Goal: Task Accomplishment & Management: Manage account settings

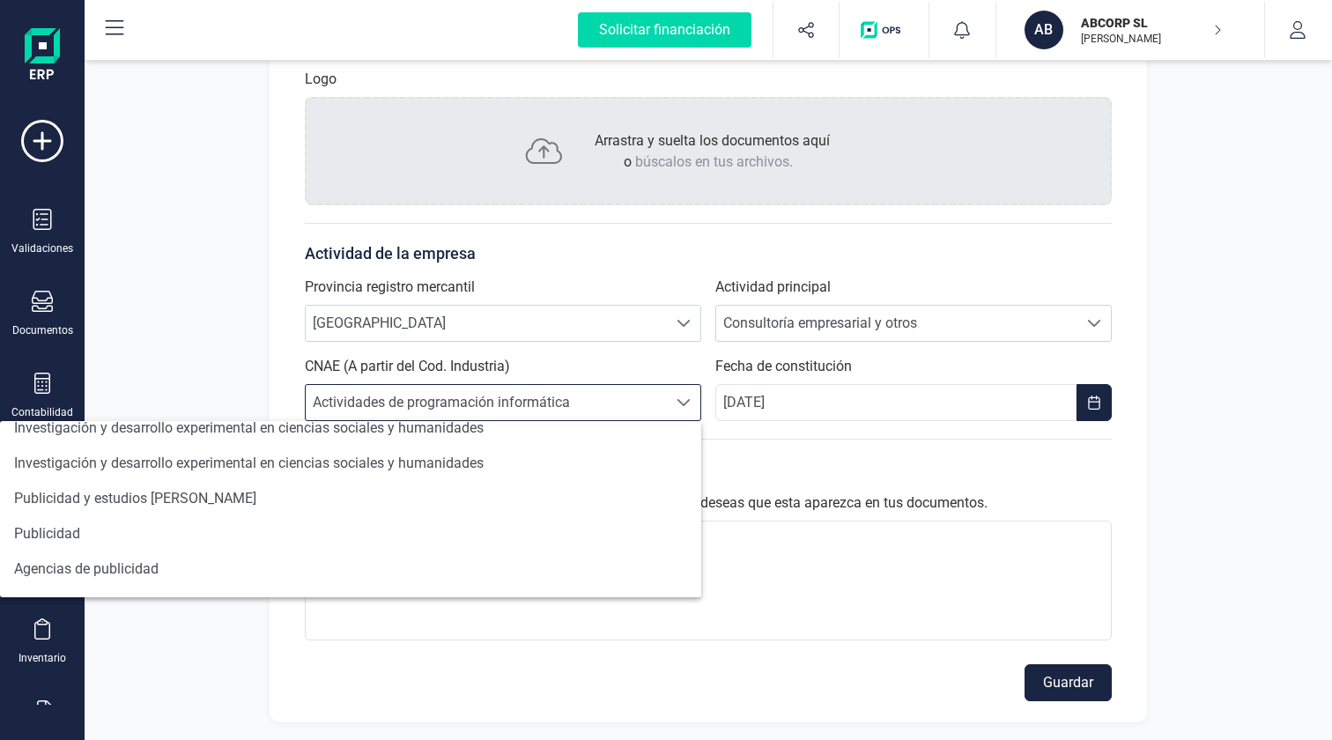
scroll to position [1108, 0]
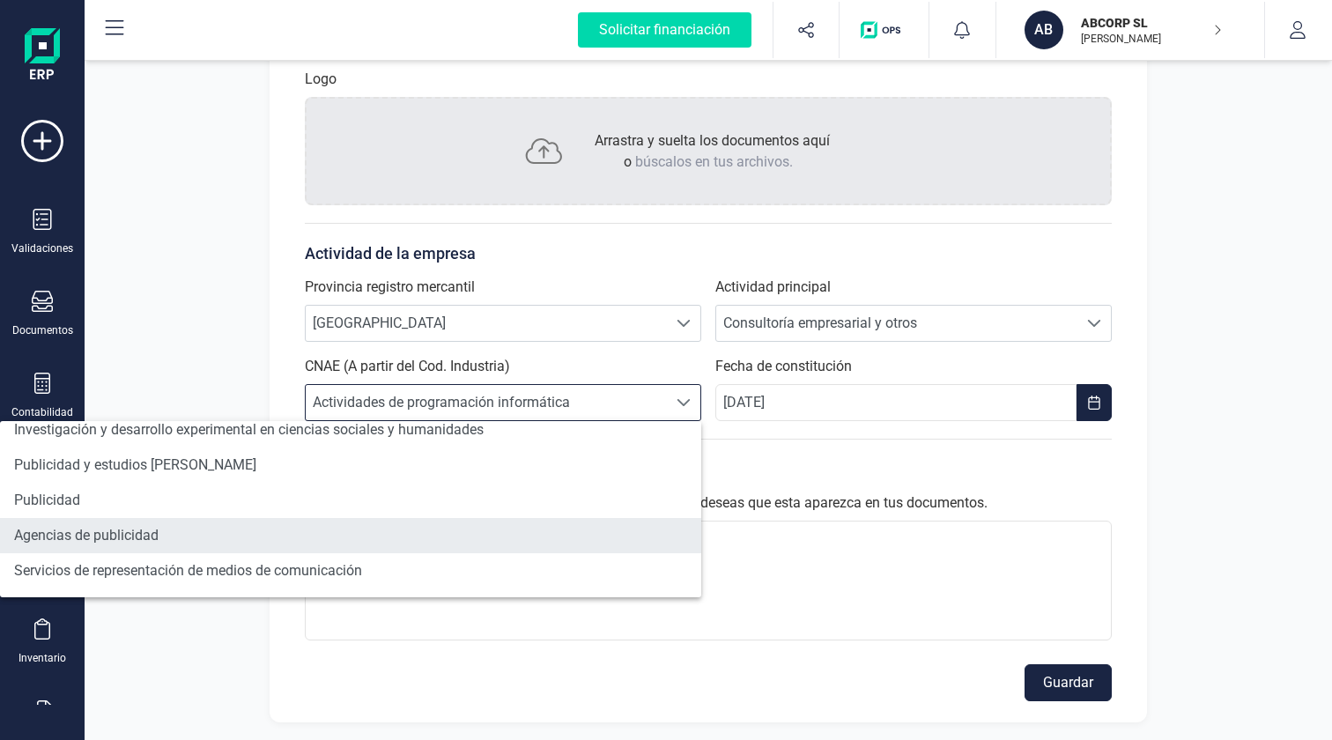
click at [68, 535] on li "Agencias de publicidad" at bounding box center [350, 535] width 701 height 35
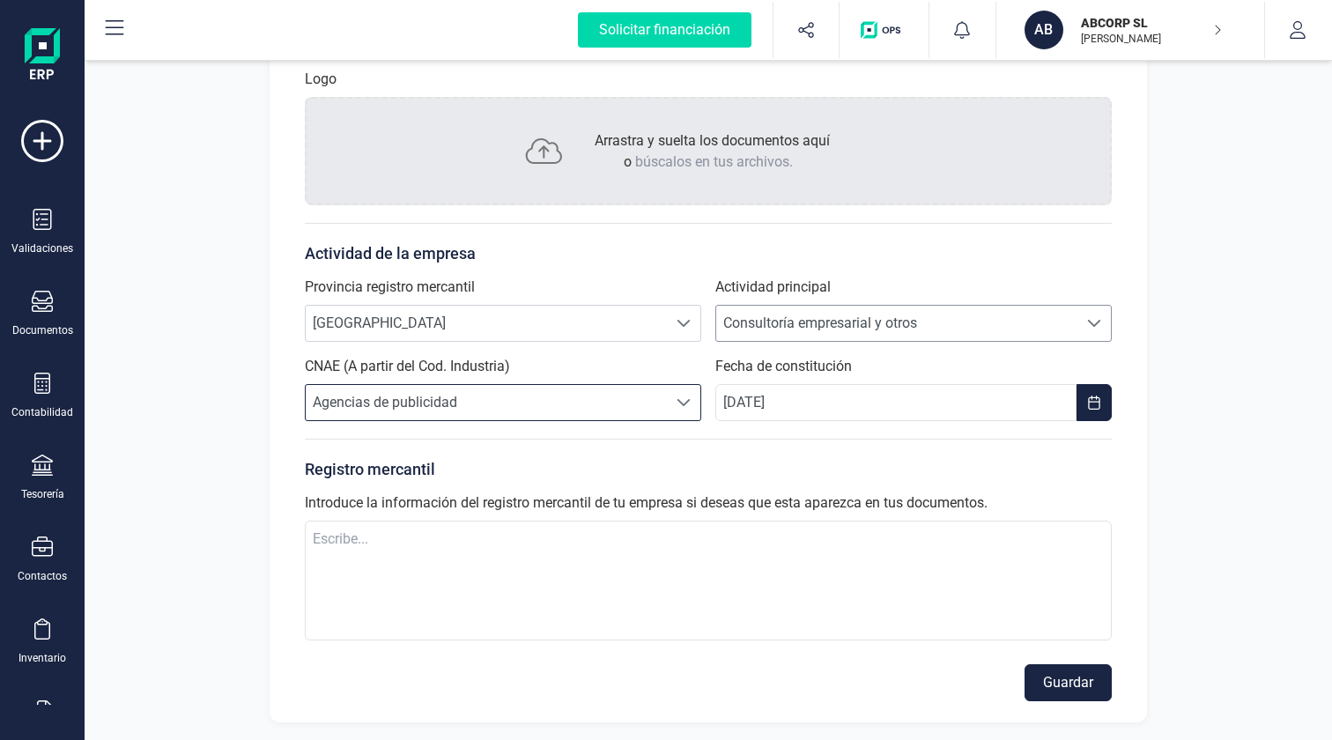
click at [1078, 322] on div at bounding box center [1093, 323] width 33 height 35
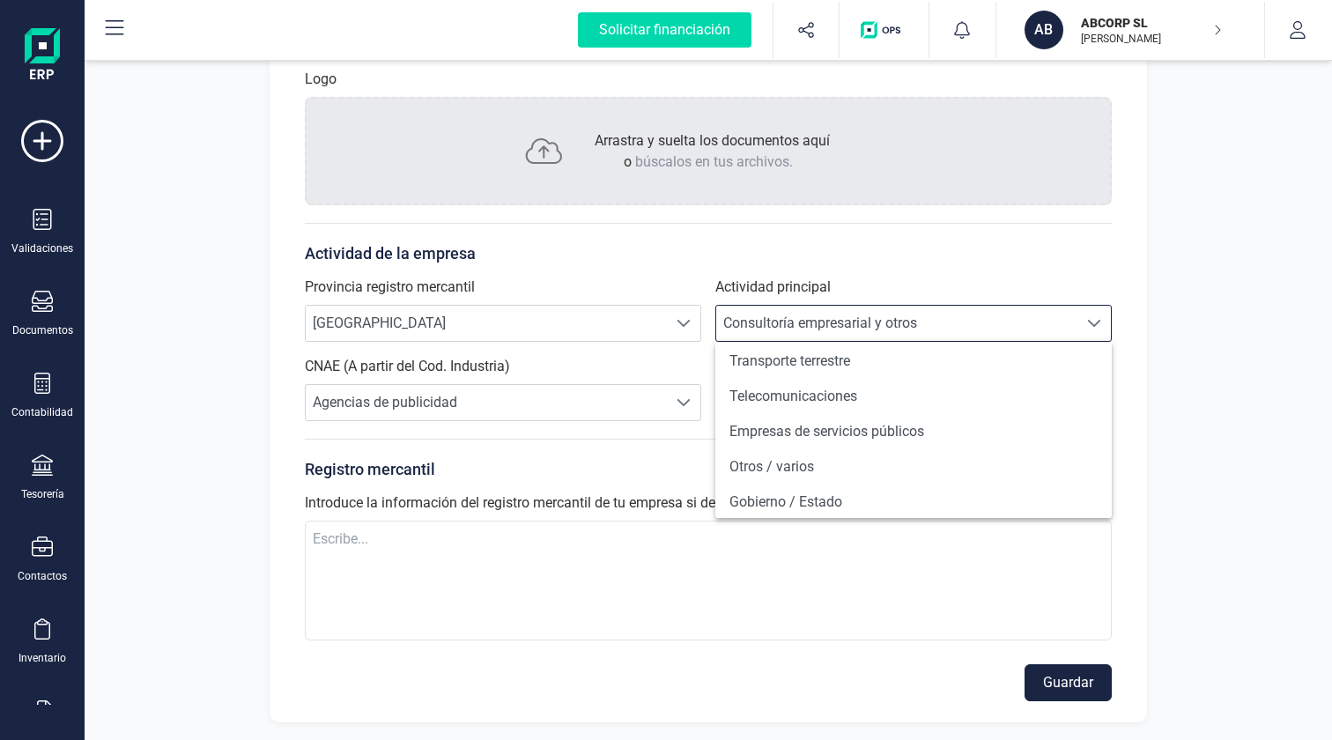
scroll to position [1251, 0]
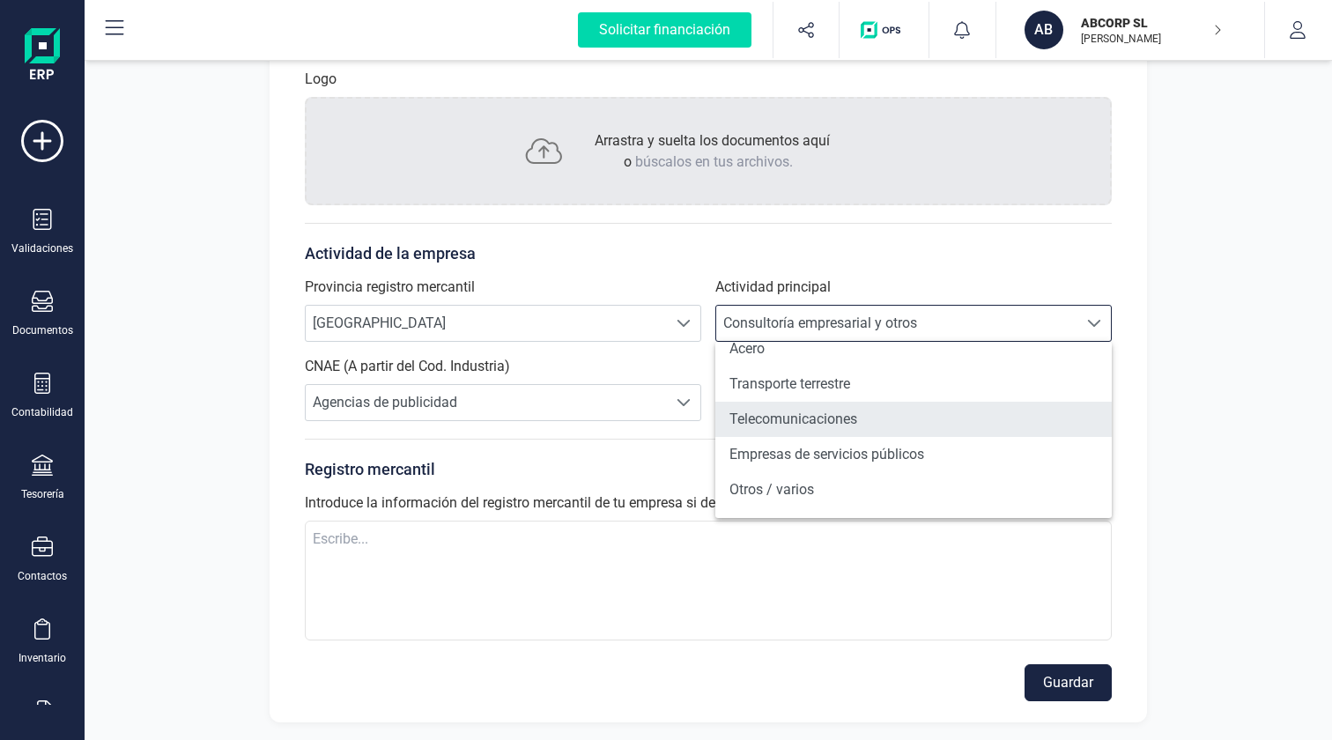
click at [845, 420] on li "Telecomunicaciones" at bounding box center [913, 419] width 396 height 35
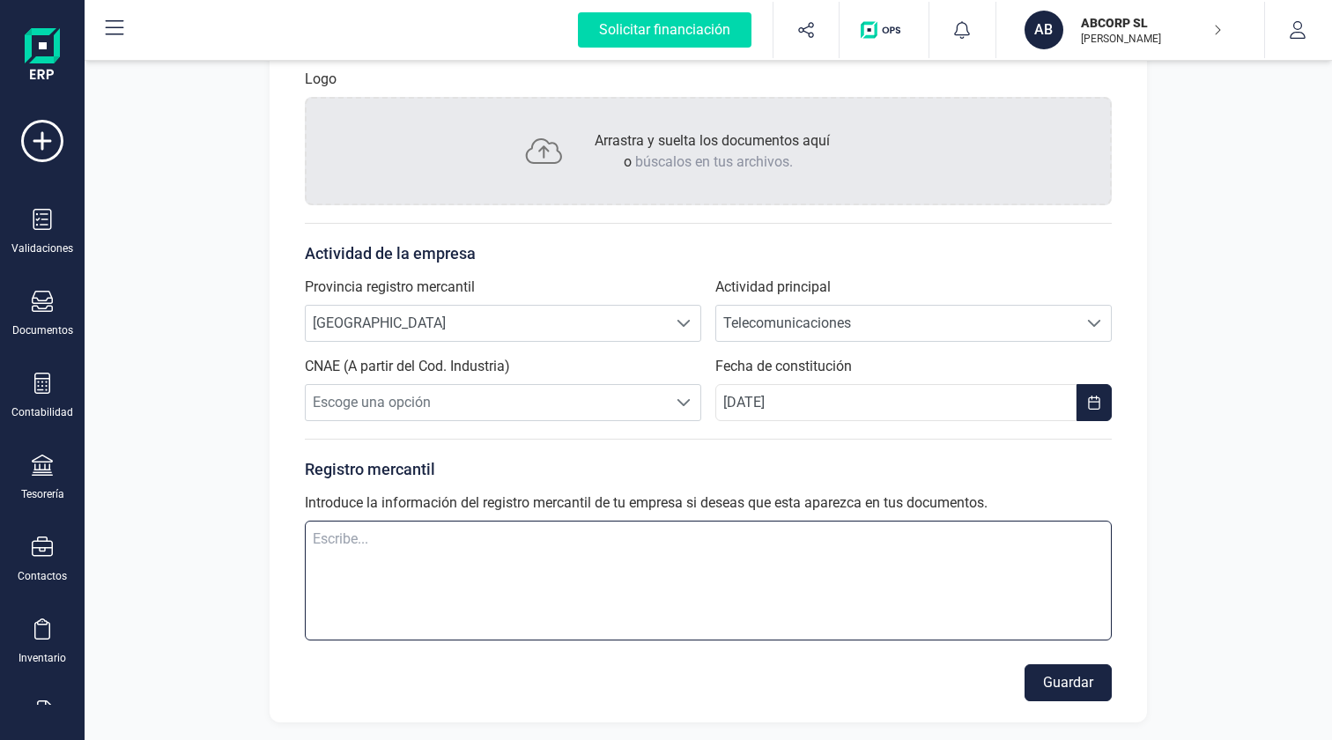
click at [715, 551] on textarea at bounding box center [708, 581] width 807 height 120
paste textarea "Inscrita en el registro mercantil de Madrid, tomo 43232, folio 51, inscripción …"
type textarea "Inscrita en el registro mercantil de Madrid, tomo 43232, folio 51, inscripción …"
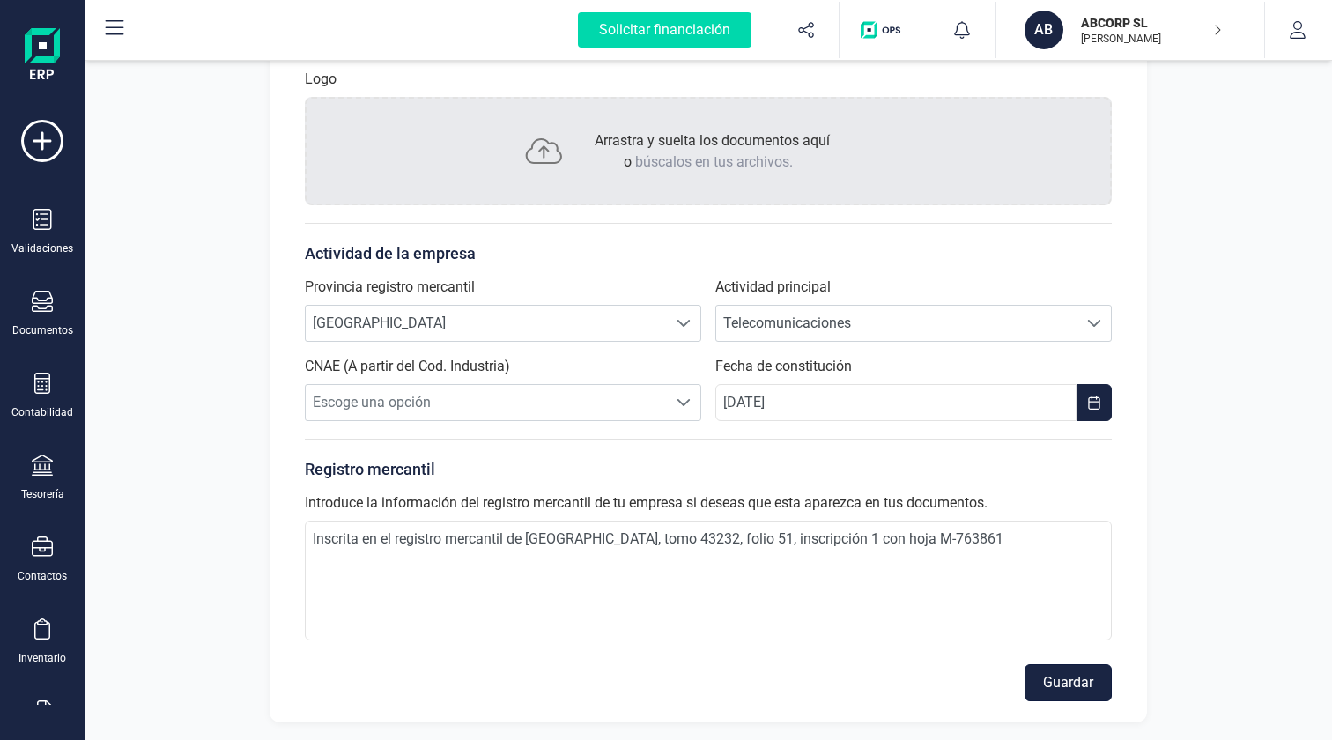
click at [1053, 673] on button "Guardar" at bounding box center [1068, 682] width 87 height 37
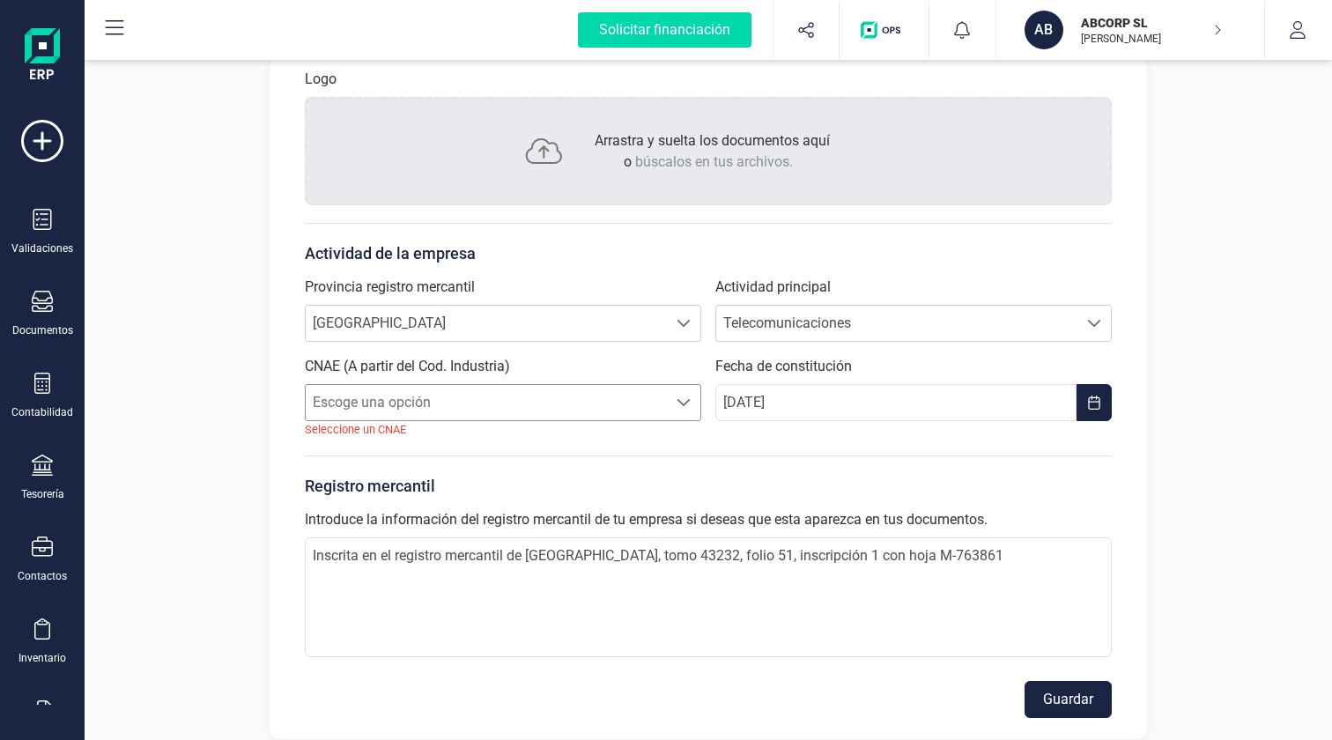
click at [677, 399] on span at bounding box center [684, 403] width 14 height 14
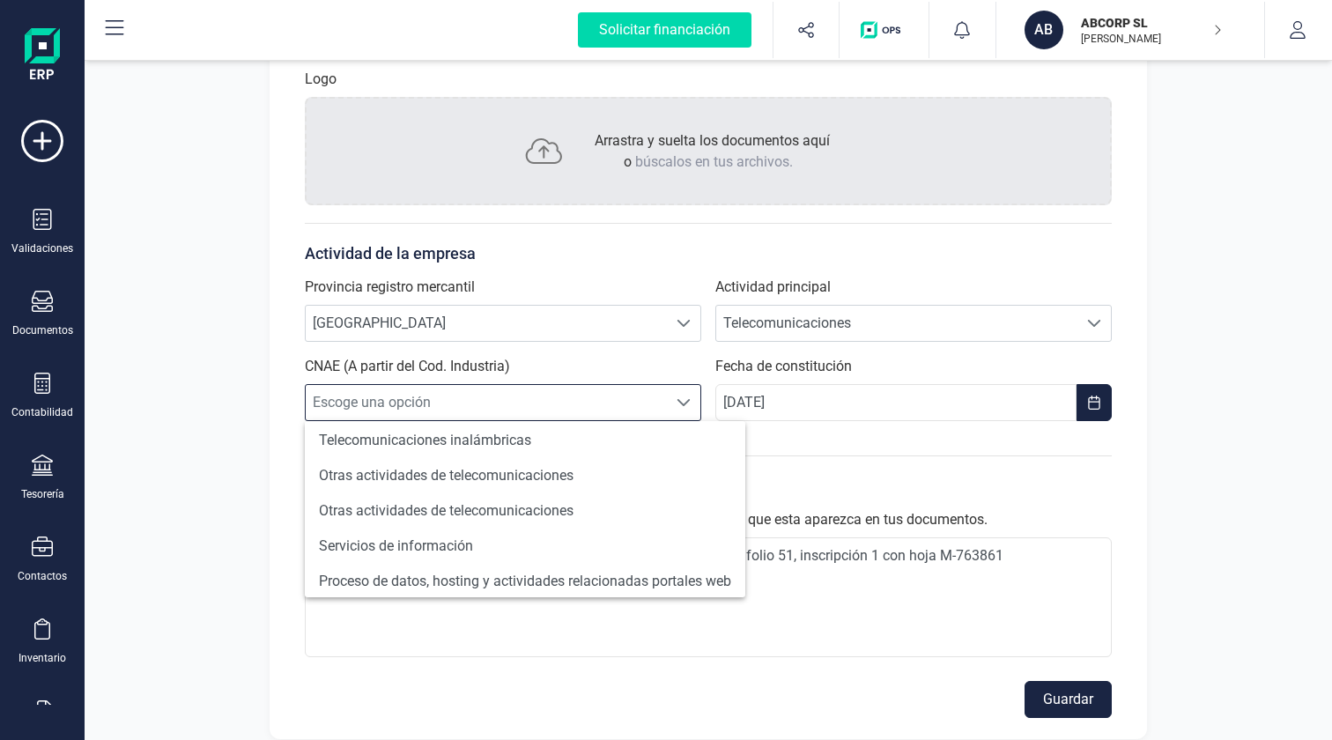
scroll to position [0, 0]
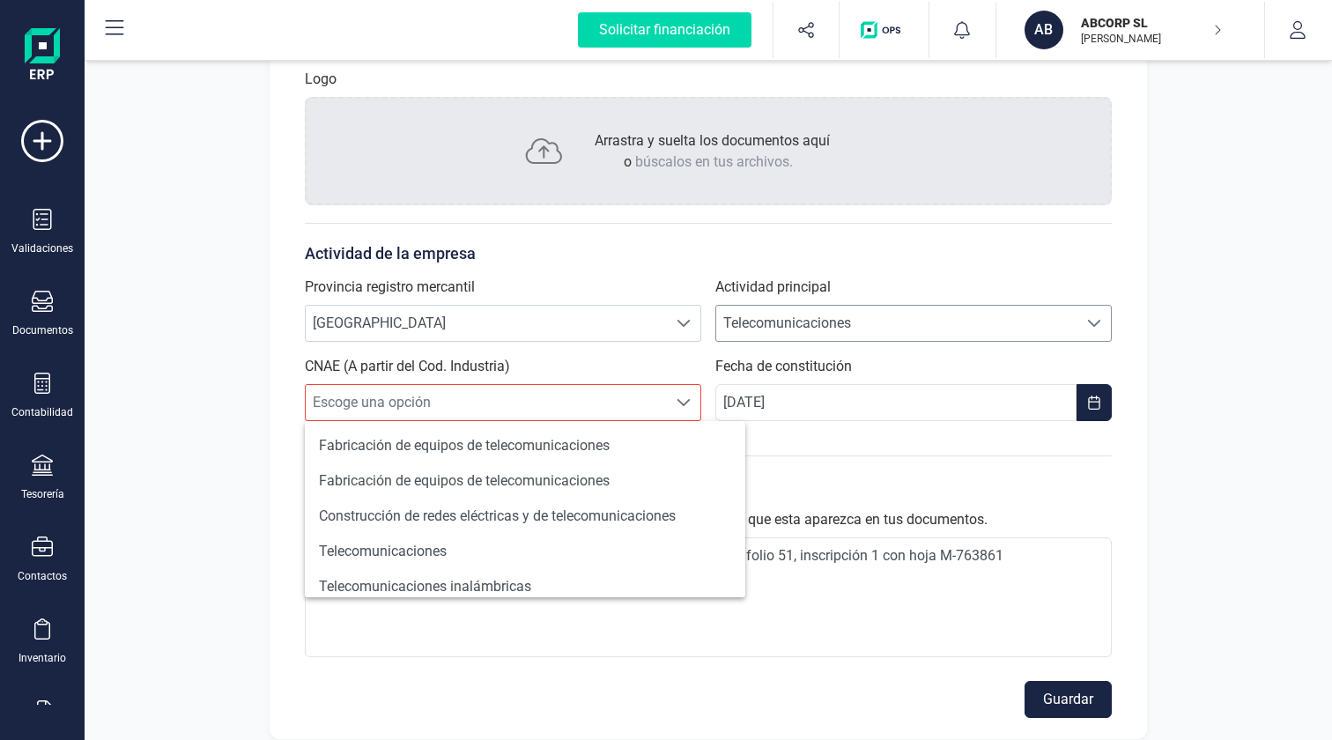
click at [1076, 319] on span "Telecomunicaciones" at bounding box center [896, 323] width 361 height 35
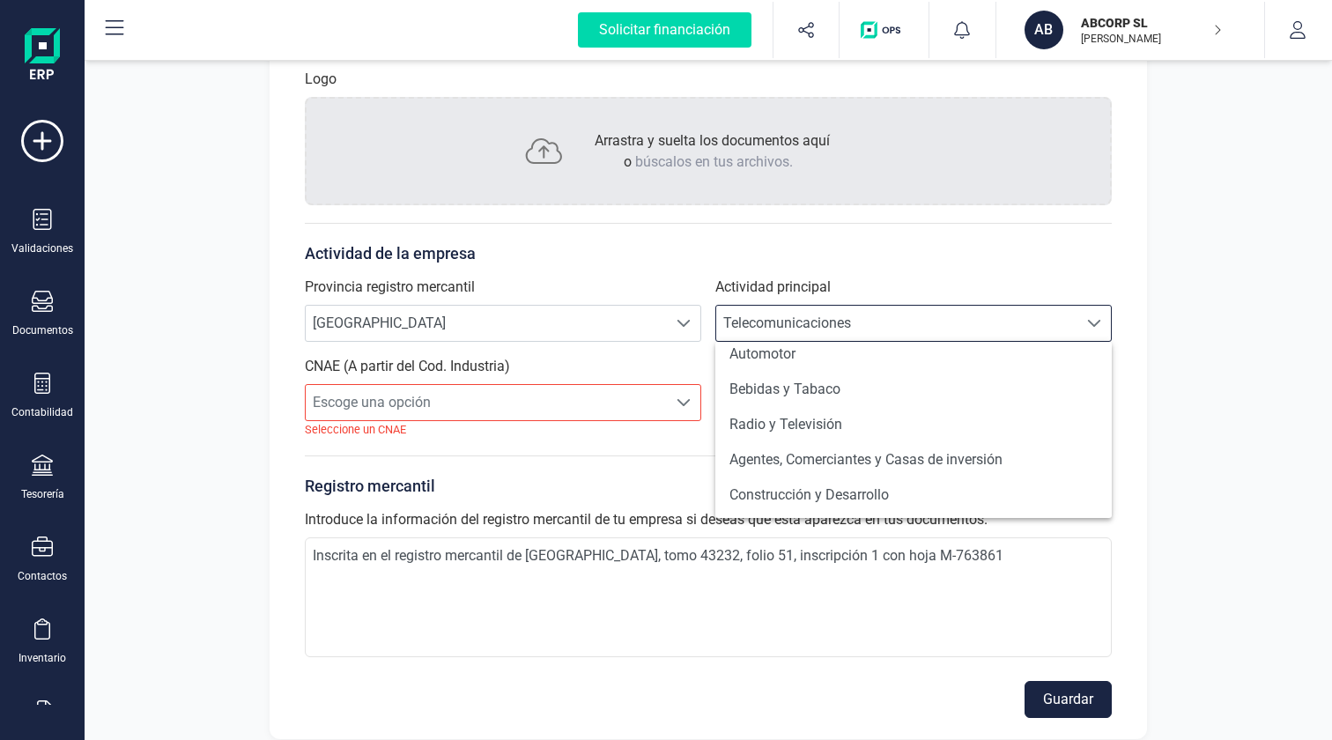
scroll to position [97, 0]
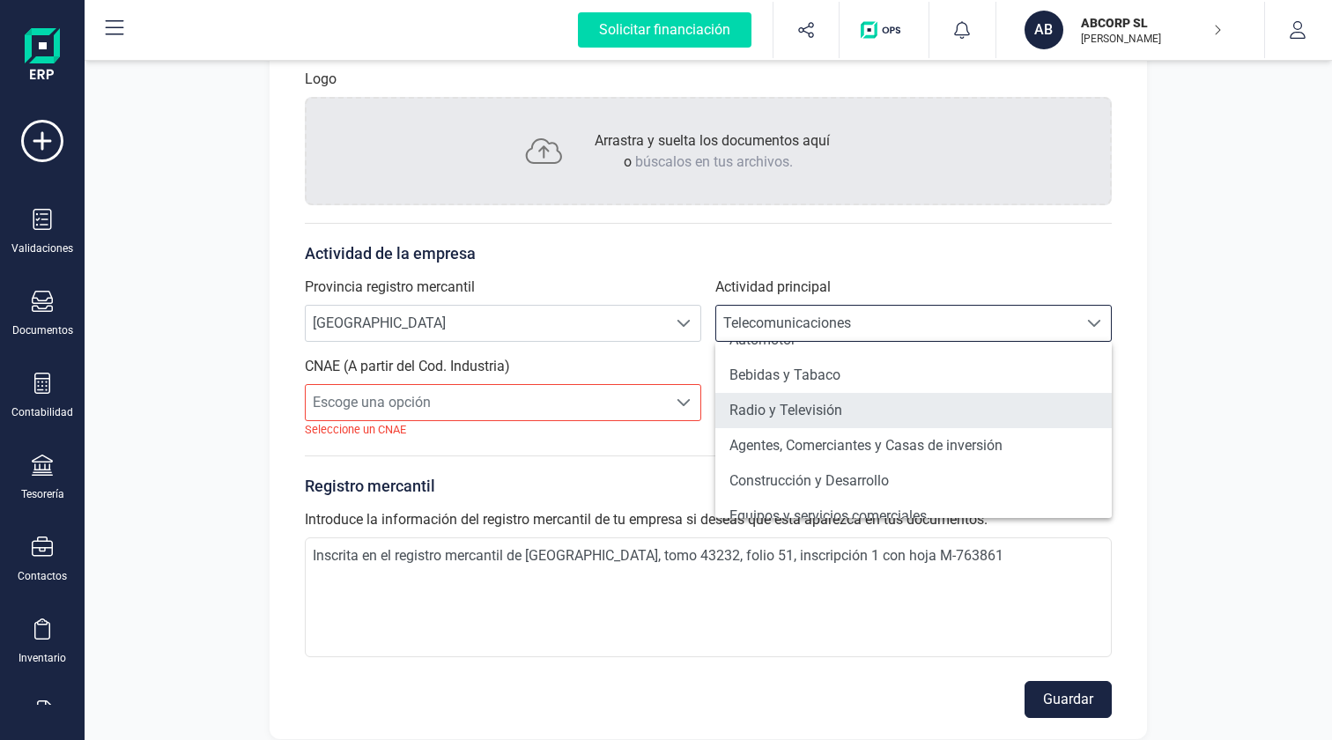
click at [881, 403] on li "Radio y Televisión" at bounding box center [913, 410] width 396 height 35
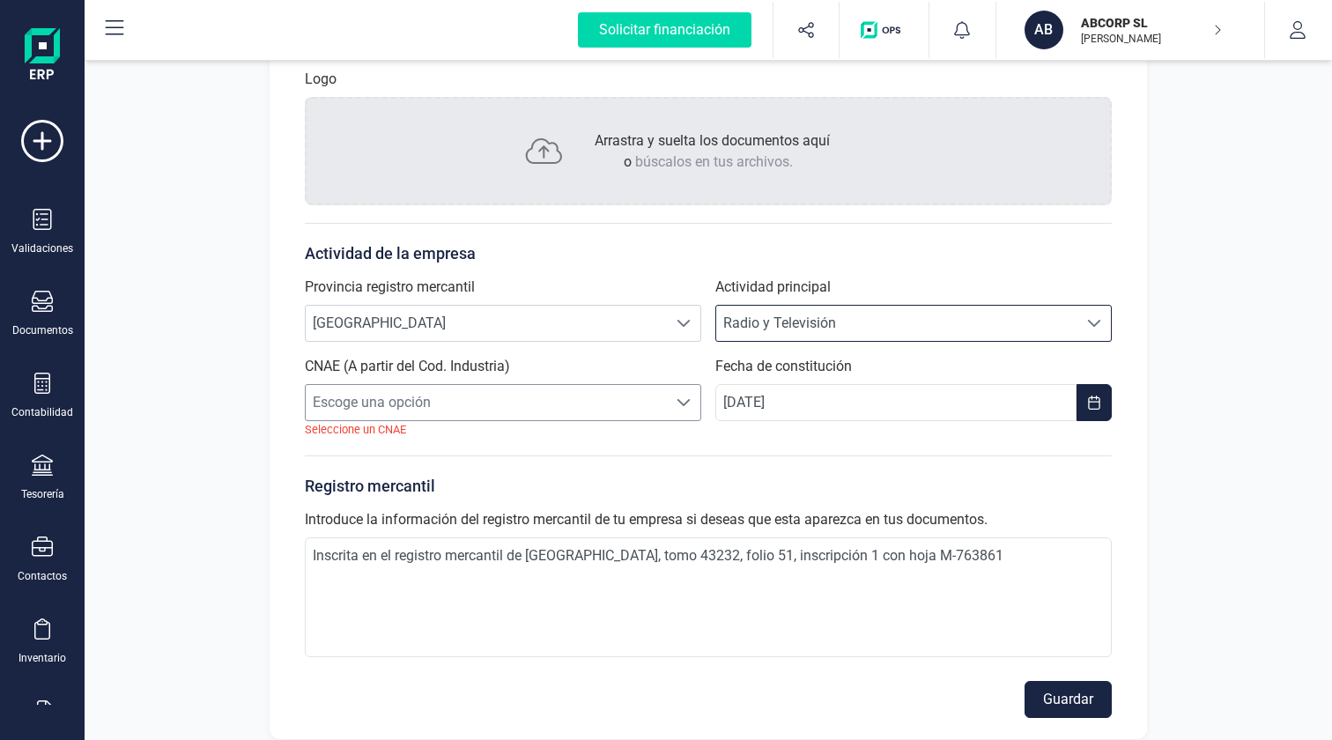
click at [684, 403] on span at bounding box center [684, 403] width 14 height 14
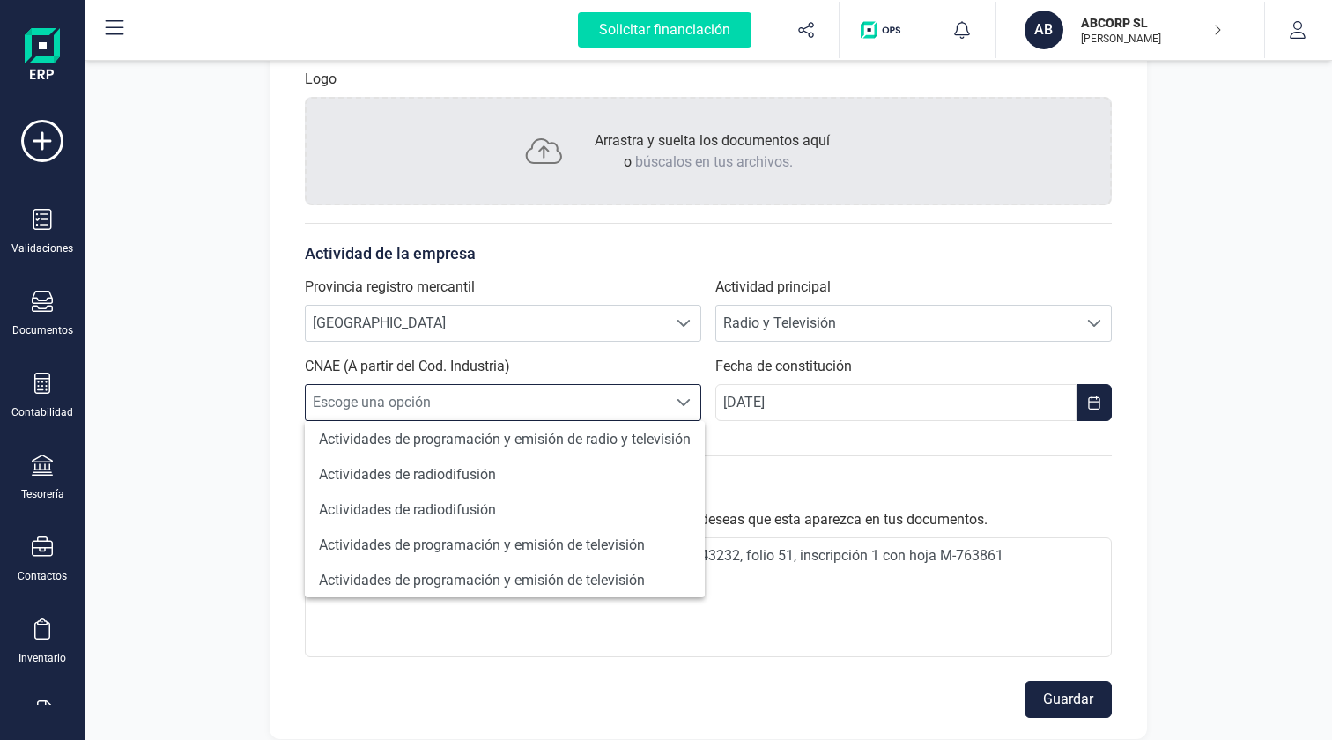
scroll to position [85, 0]
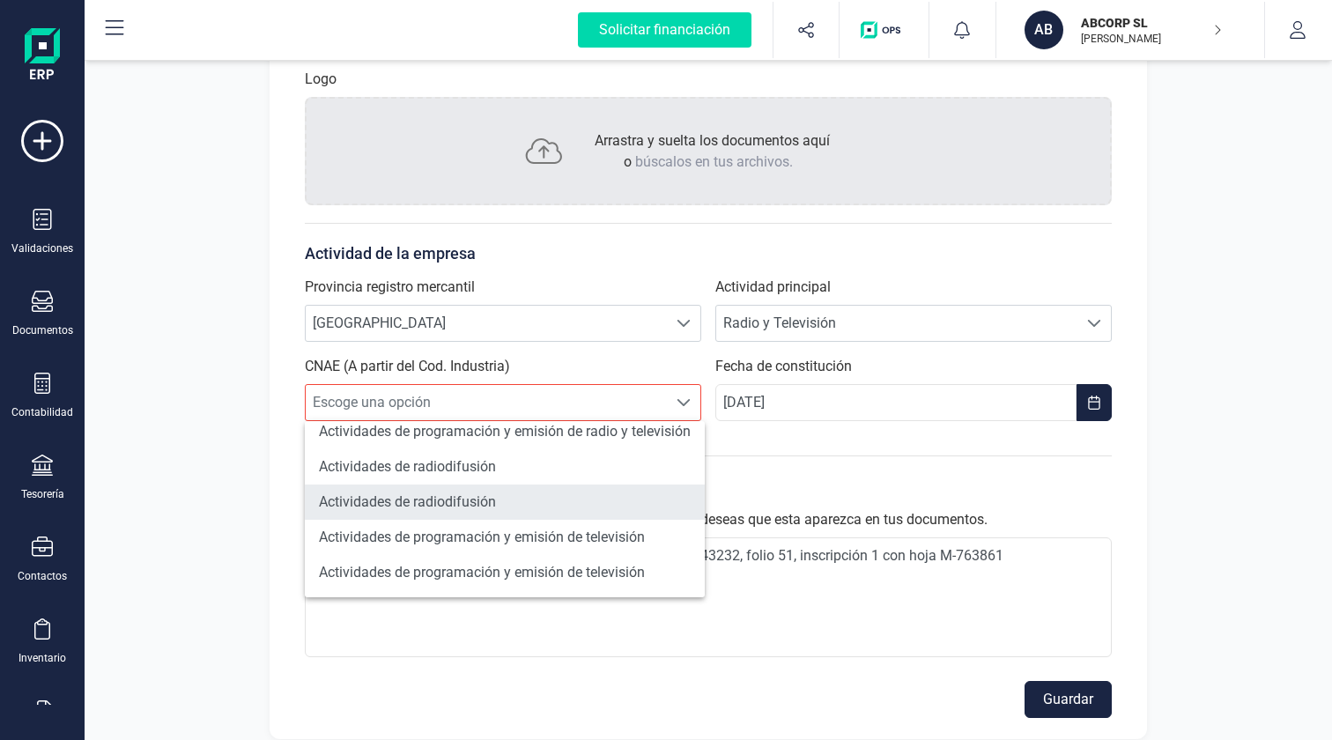
click at [460, 505] on li "Actividades de radiodifusión" at bounding box center [505, 502] width 400 height 35
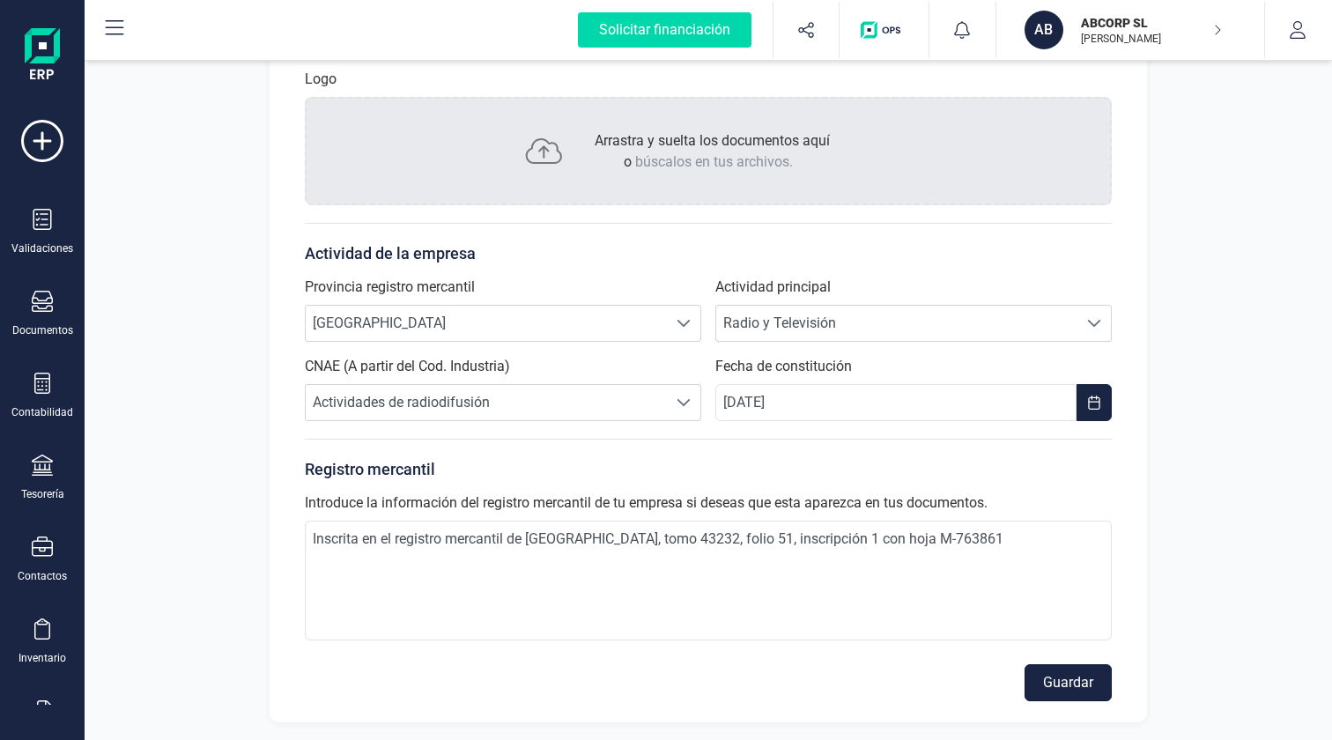
click at [1052, 677] on button "Guardar" at bounding box center [1068, 682] width 87 height 37
click at [38, 392] on icon at bounding box center [42, 383] width 16 height 21
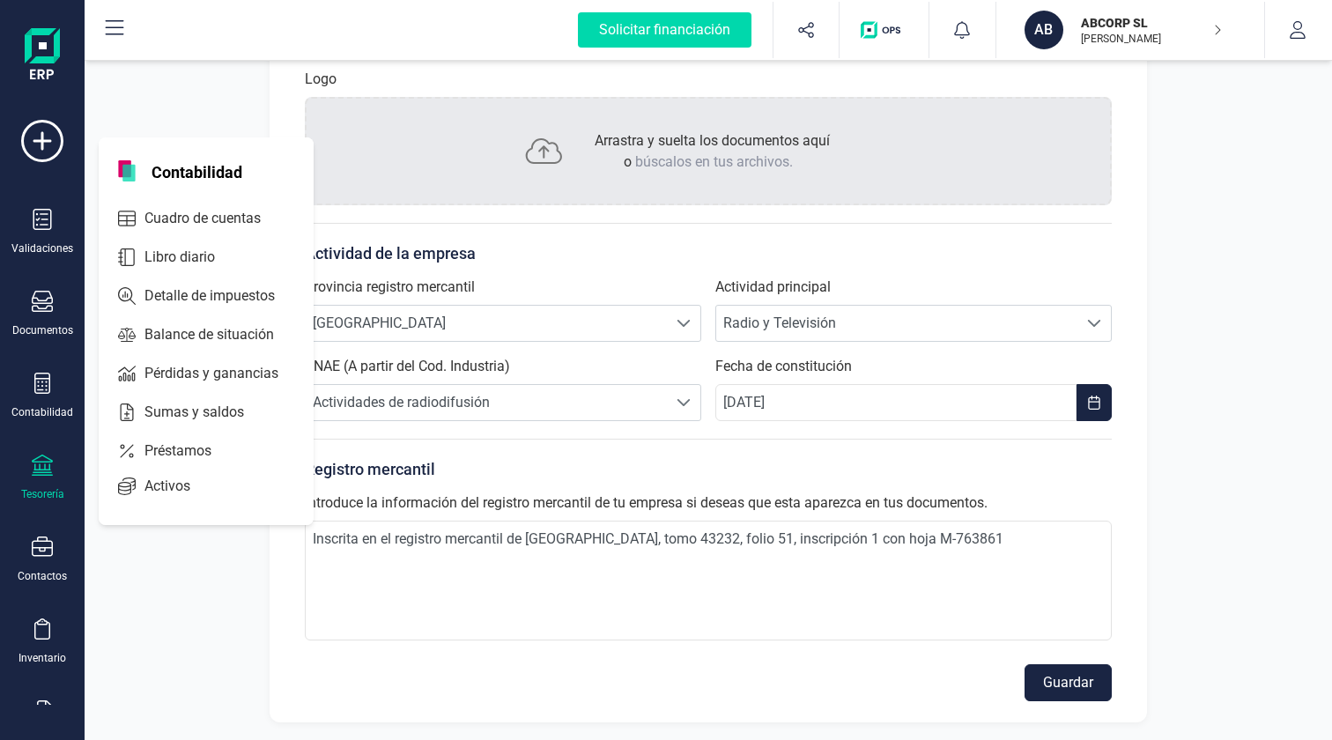
click at [48, 478] on div "Tesorería" at bounding box center [42, 478] width 70 height 47
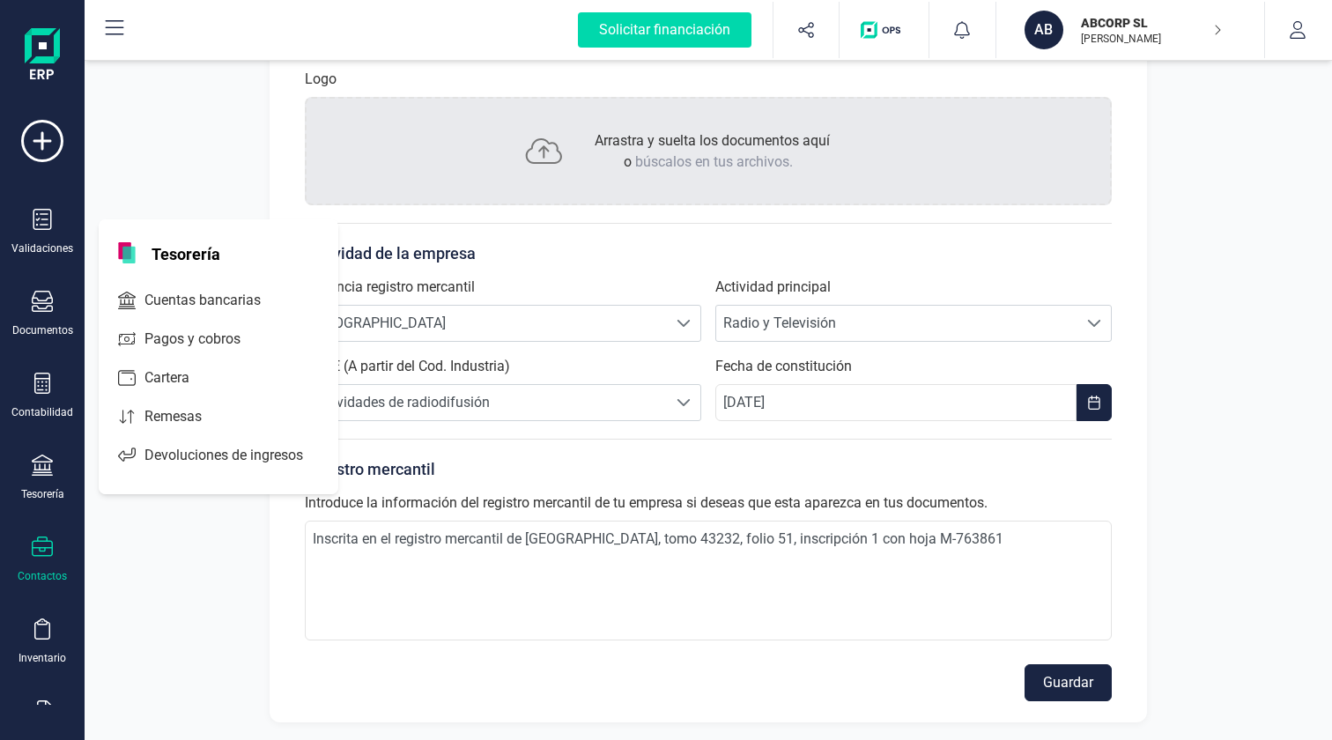
click at [36, 546] on icon at bounding box center [42, 546] width 21 height 20
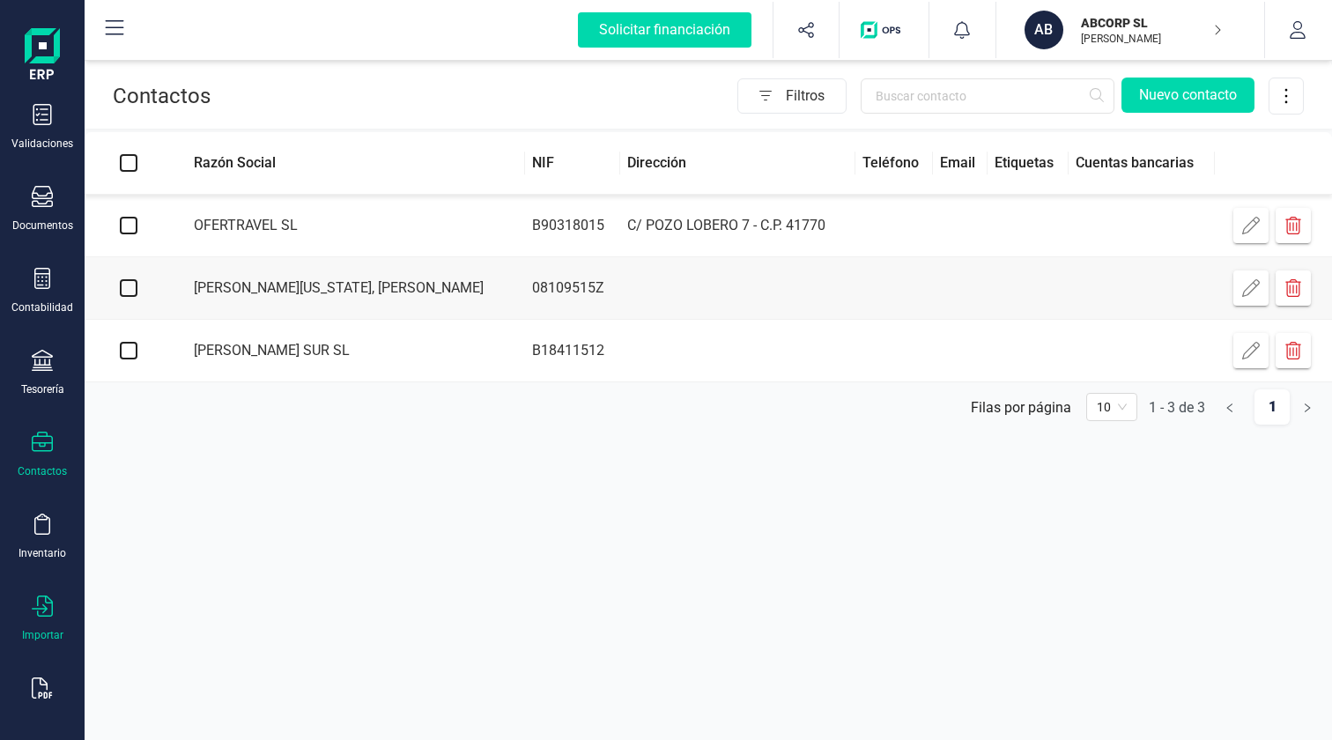
scroll to position [135, 0]
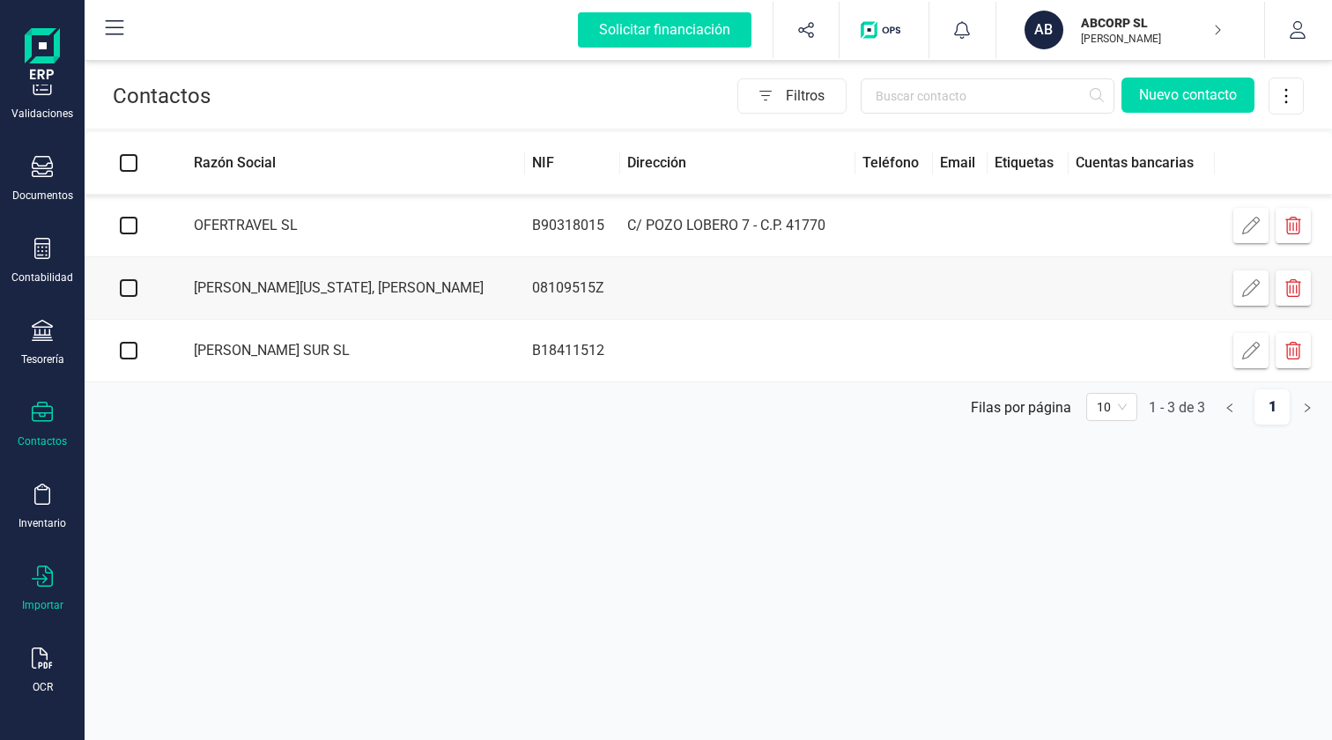
click at [49, 573] on icon at bounding box center [42, 576] width 21 height 21
click at [42, 649] on icon at bounding box center [42, 657] width 21 height 21
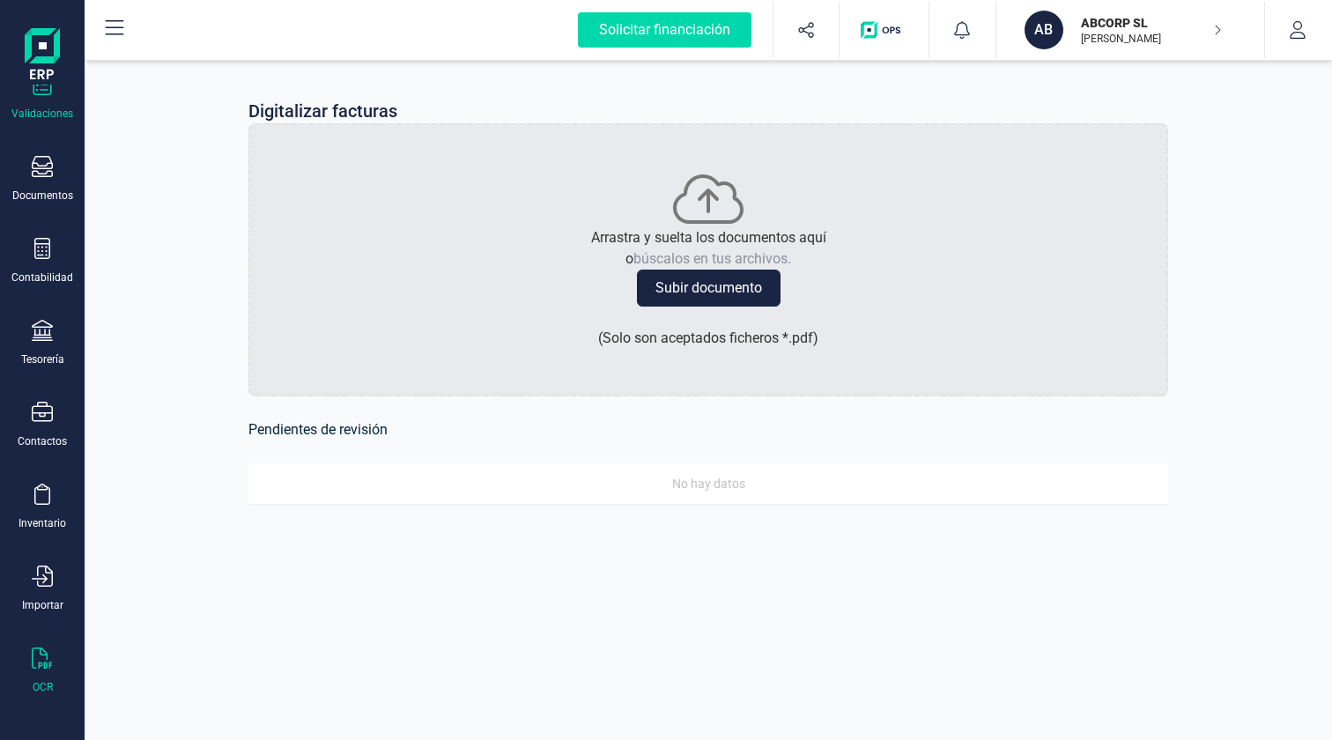
click at [37, 101] on div "Validaciones" at bounding box center [42, 97] width 70 height 47
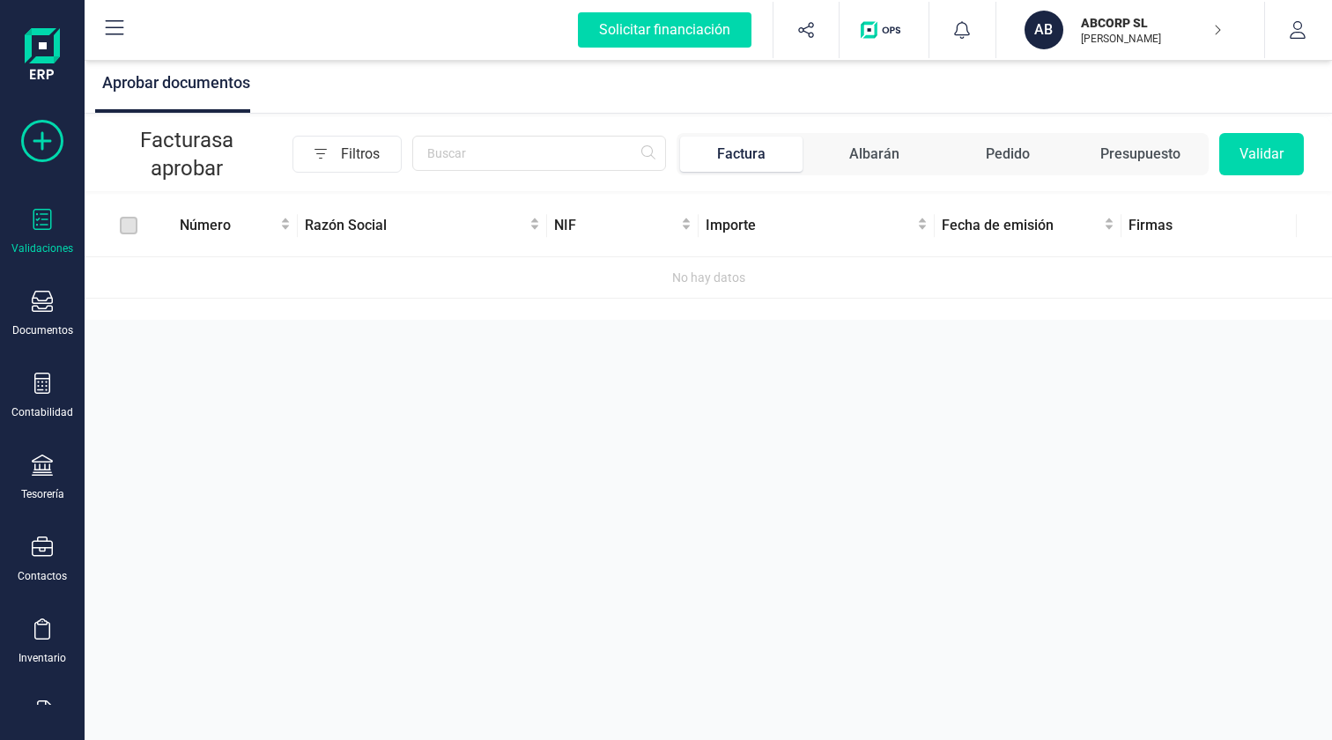
click at [45, 141] on icon at bounding box center [42, 141] width 42 height 42
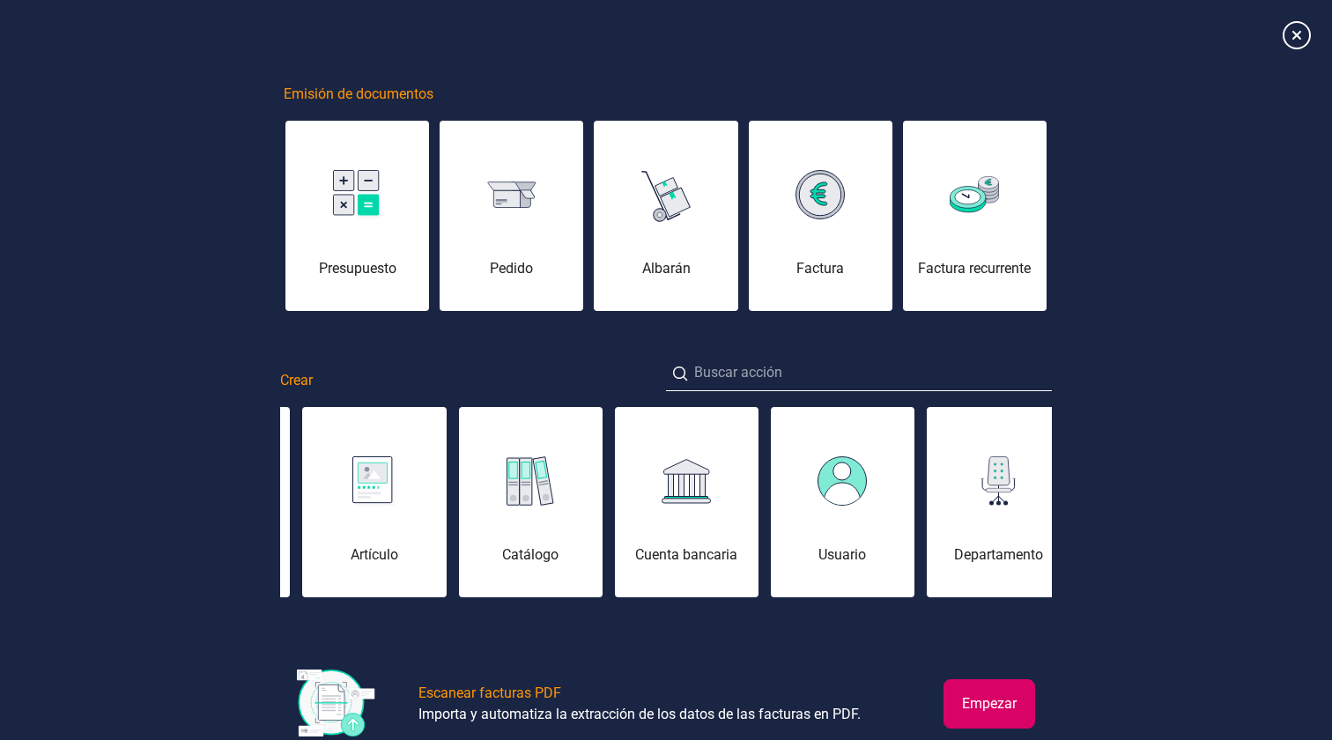
scroll to position [0, 808]
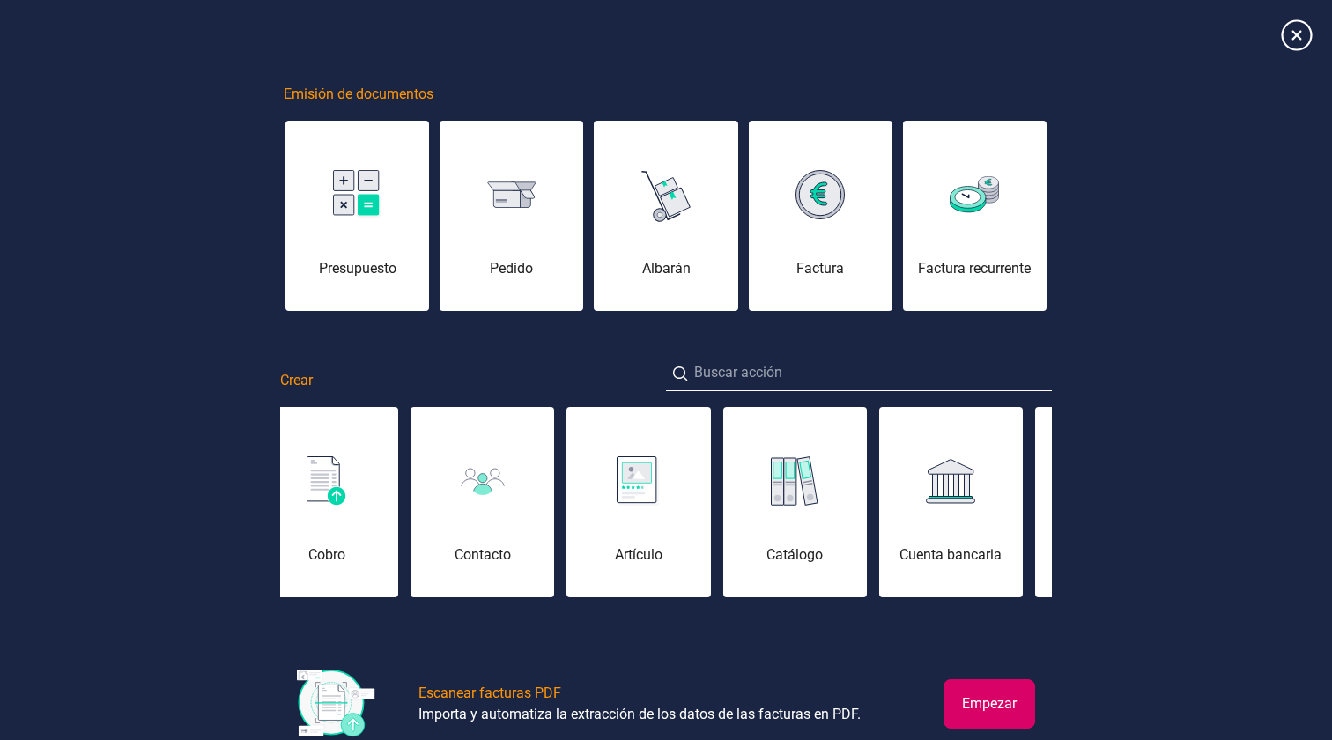
click at [1293, 39] on icon at bounding box center [1296, 34] width 31 height 31
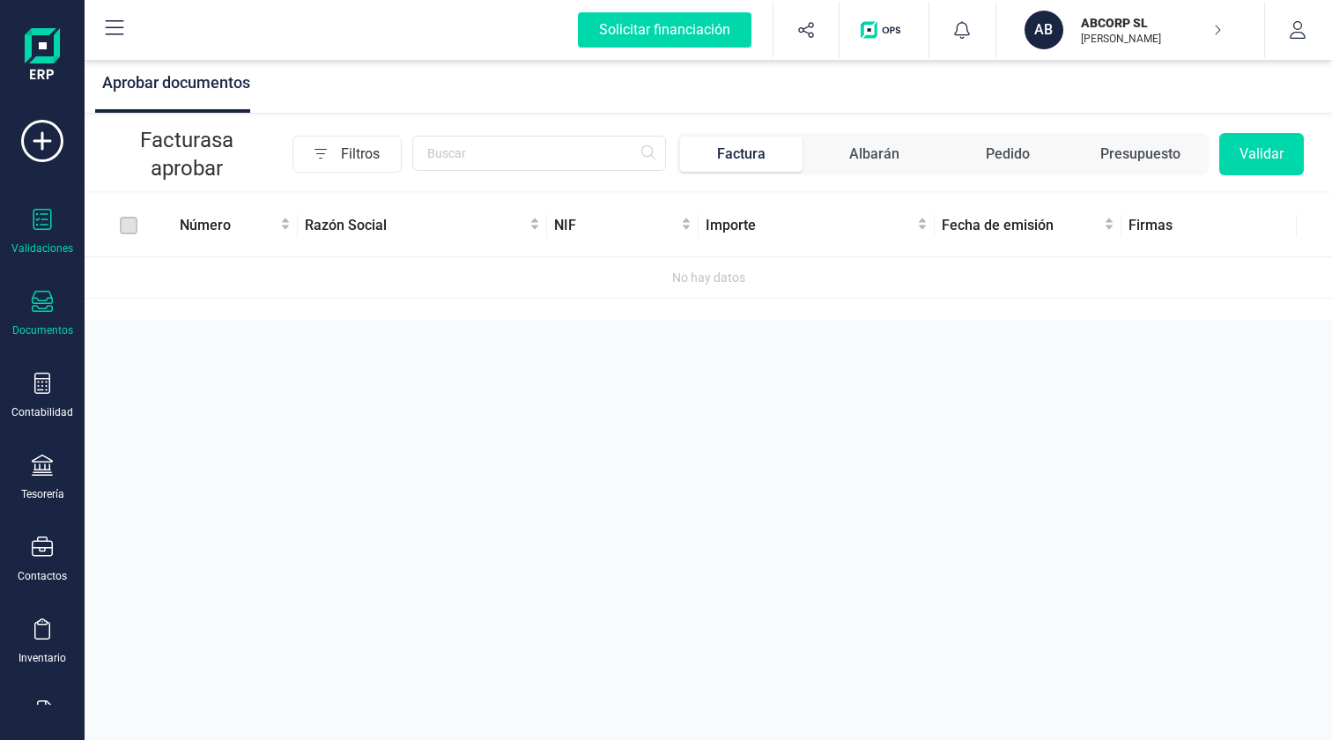
click at [32, 293] on icon at bounding box center [42, 301] width 21 height 21
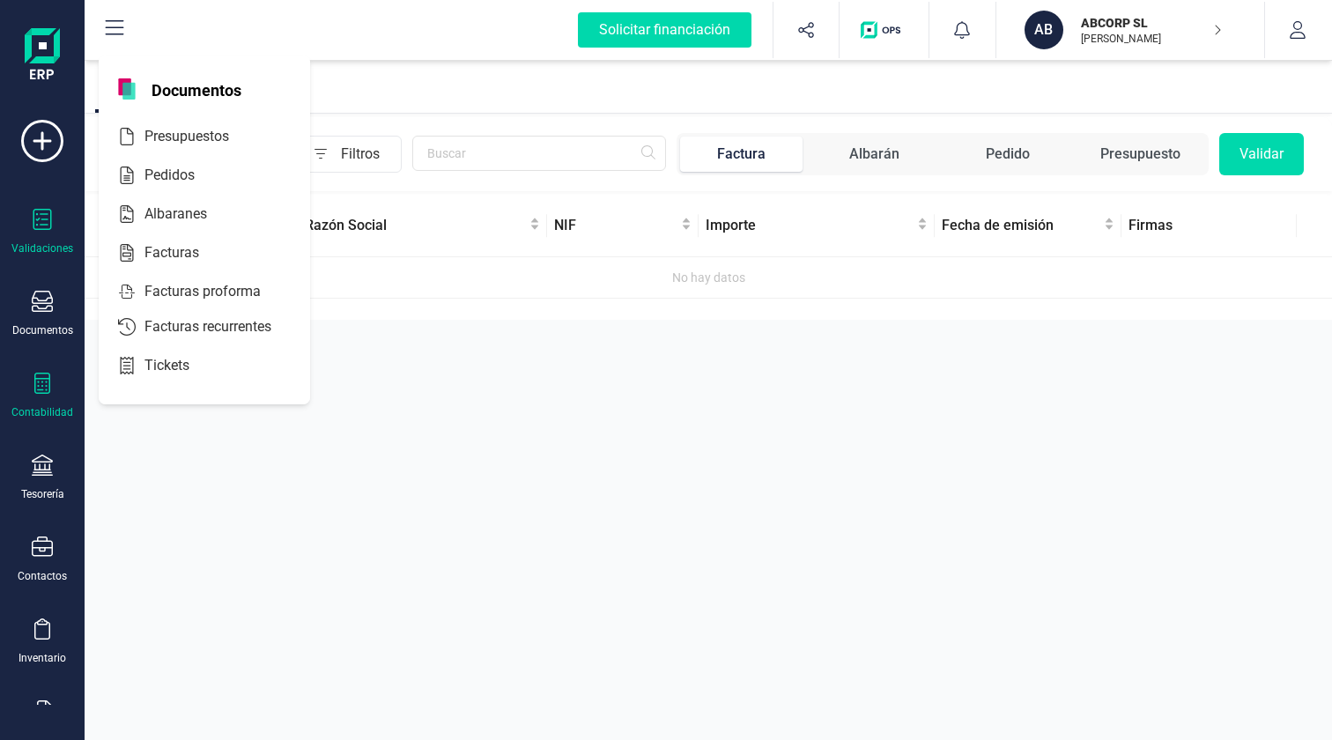
click at [48, 388] on icon at bounding box center [42, 383] width 21 height 21
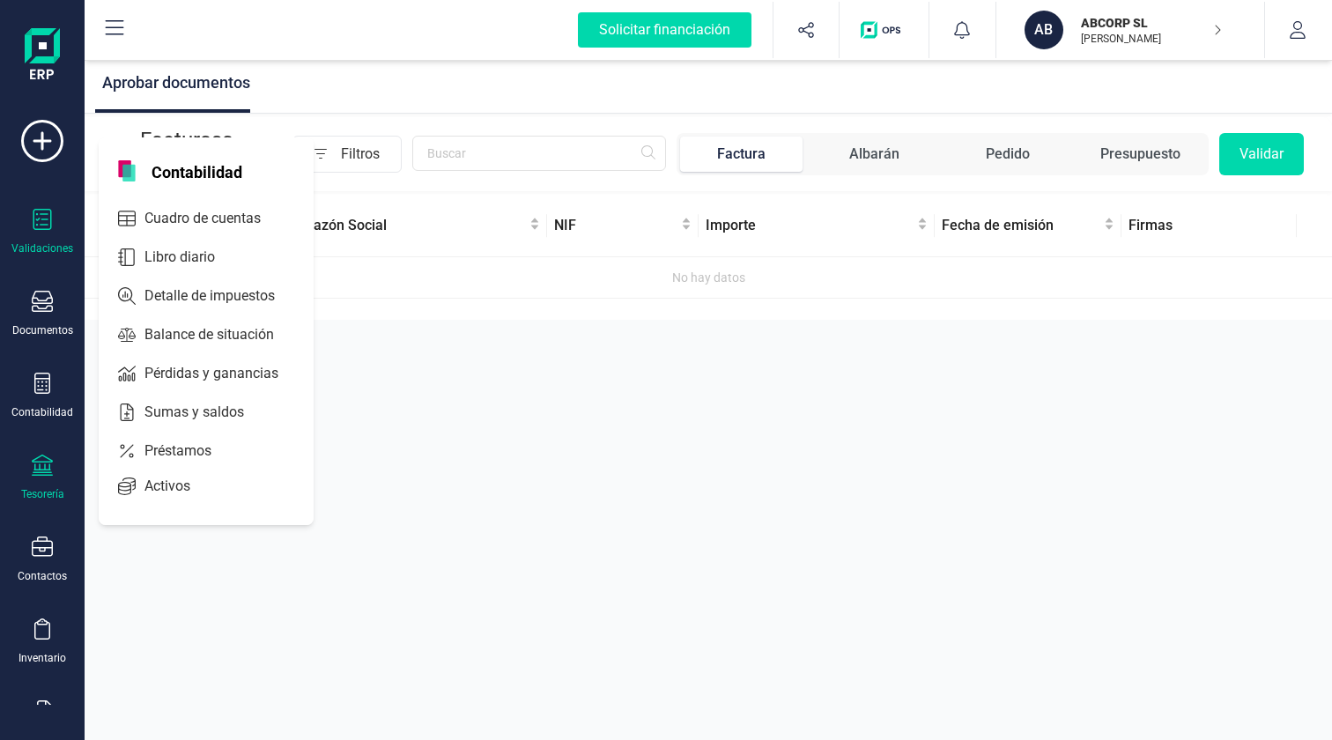
click at [50, 477] on div at bounding box center [42, 468] width 21 height 26
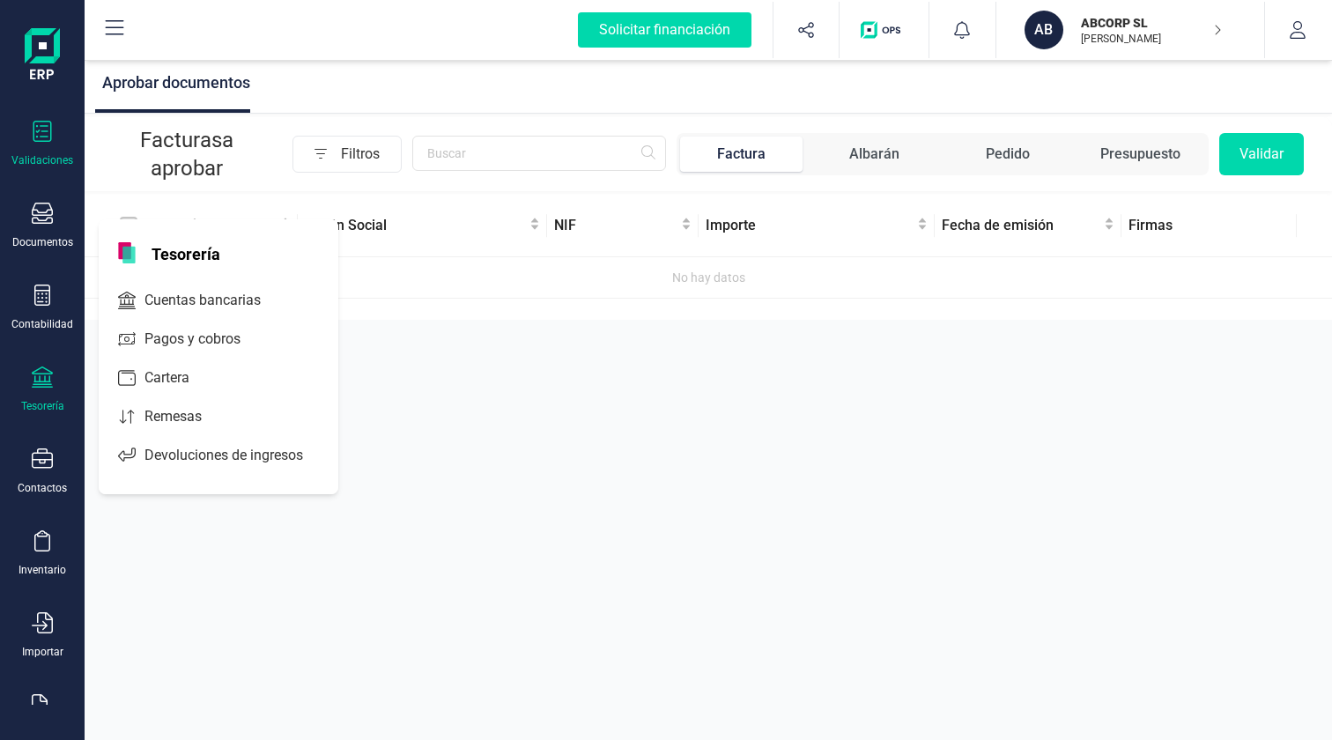
scroll to position [90, 0]
